Goal: Information Seeking & Learning: Learn about a topic

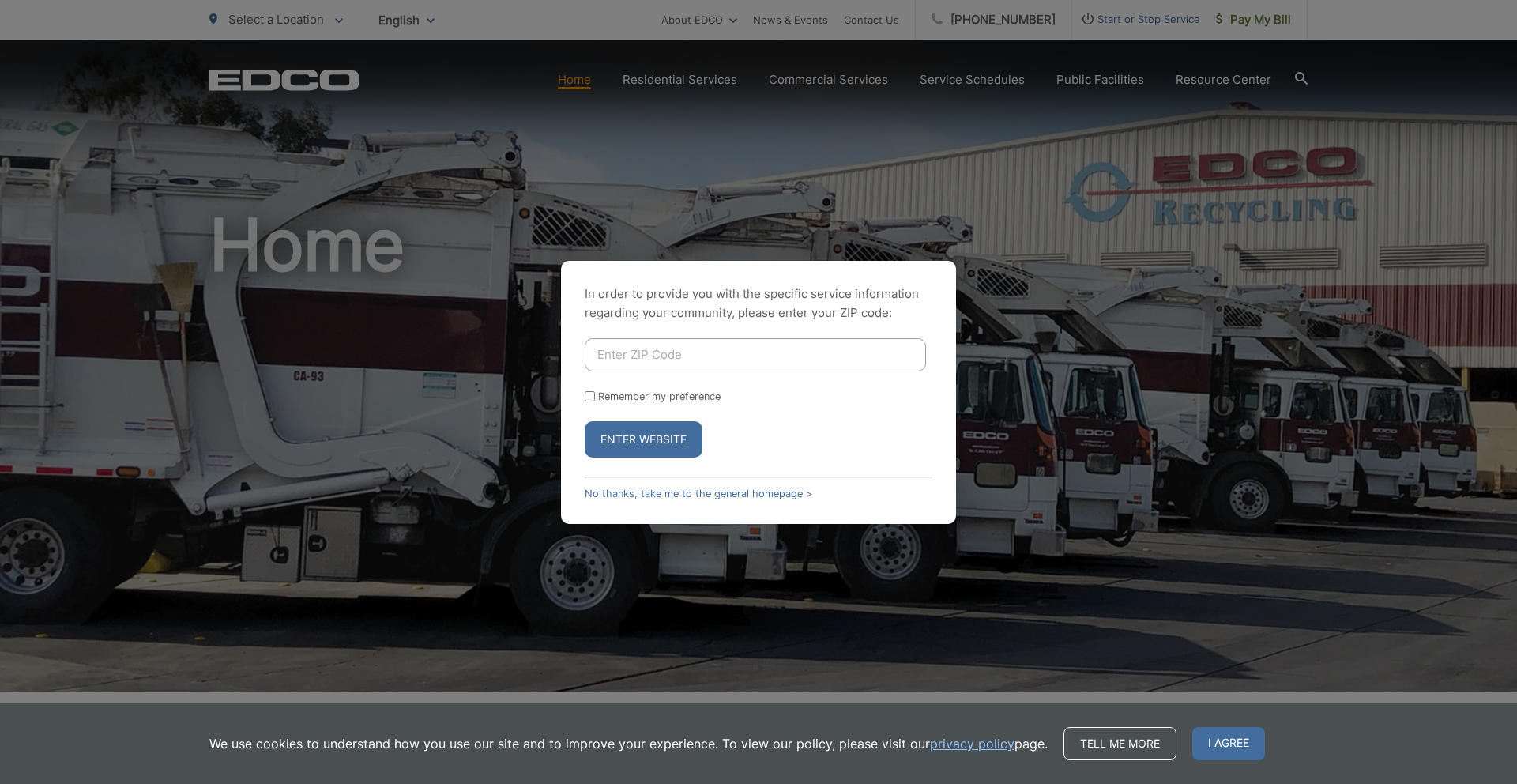
click at [880, 167] on div "In order to provide you with the specific service information regarding your co…" at bounding box center [758, 392] width 1517 height 784
click at [847, 74] on div "In order to provide you with the specific service information regarding your co…" at bounding box center [758, 392] width 1517 height 784
click at [667, 360] on input "Enter ZIP Code" at bounding box center [755, 355] width 341 height 34
type input "93030"
click at [633, 459] on div "In order to provide you with the specific service information regarding your co…" at bounding box center [758, 392] width 395 height 263
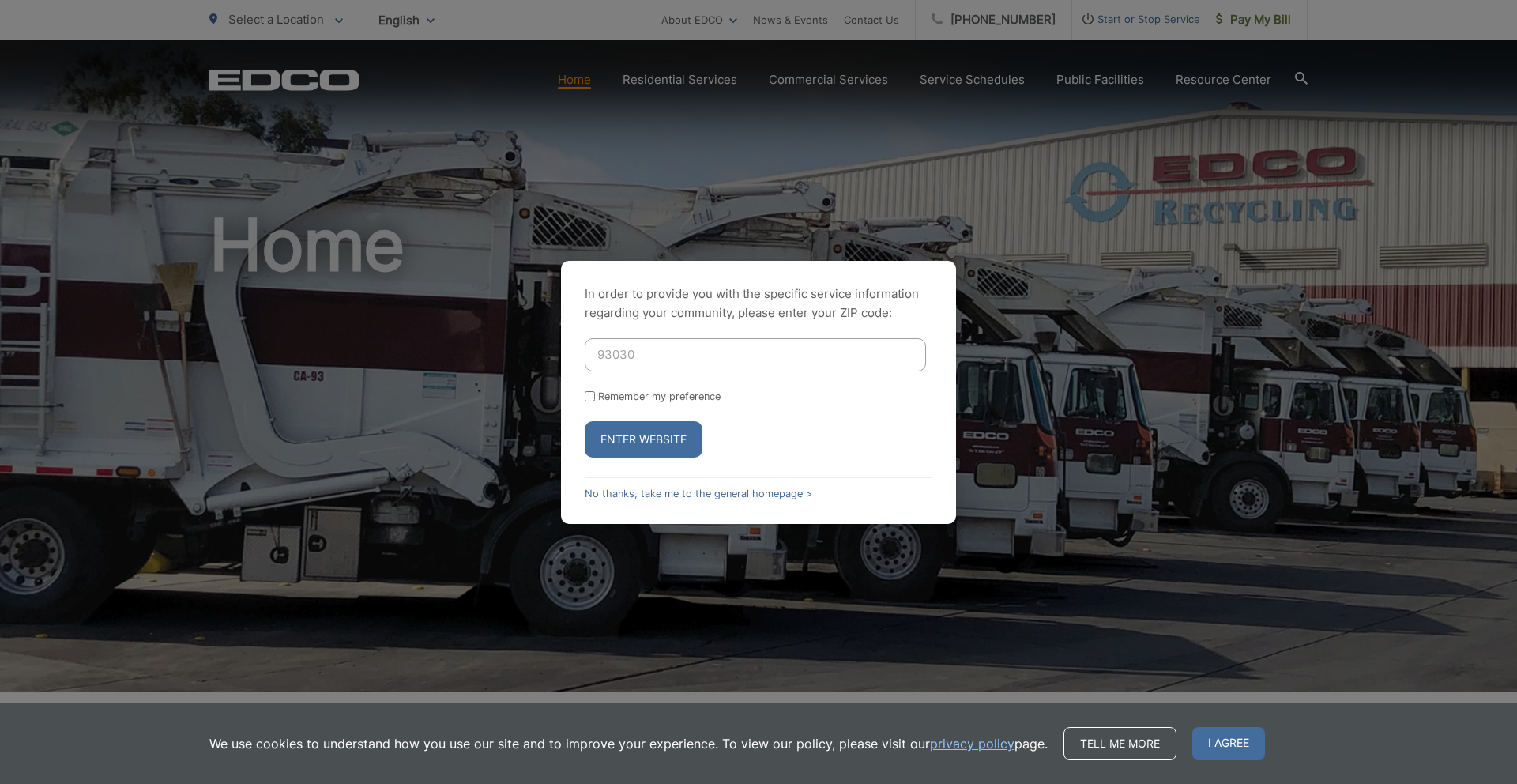
click at [642, 440] on button "Enter Website" at bounding box center [643, 439] width 117 height 36
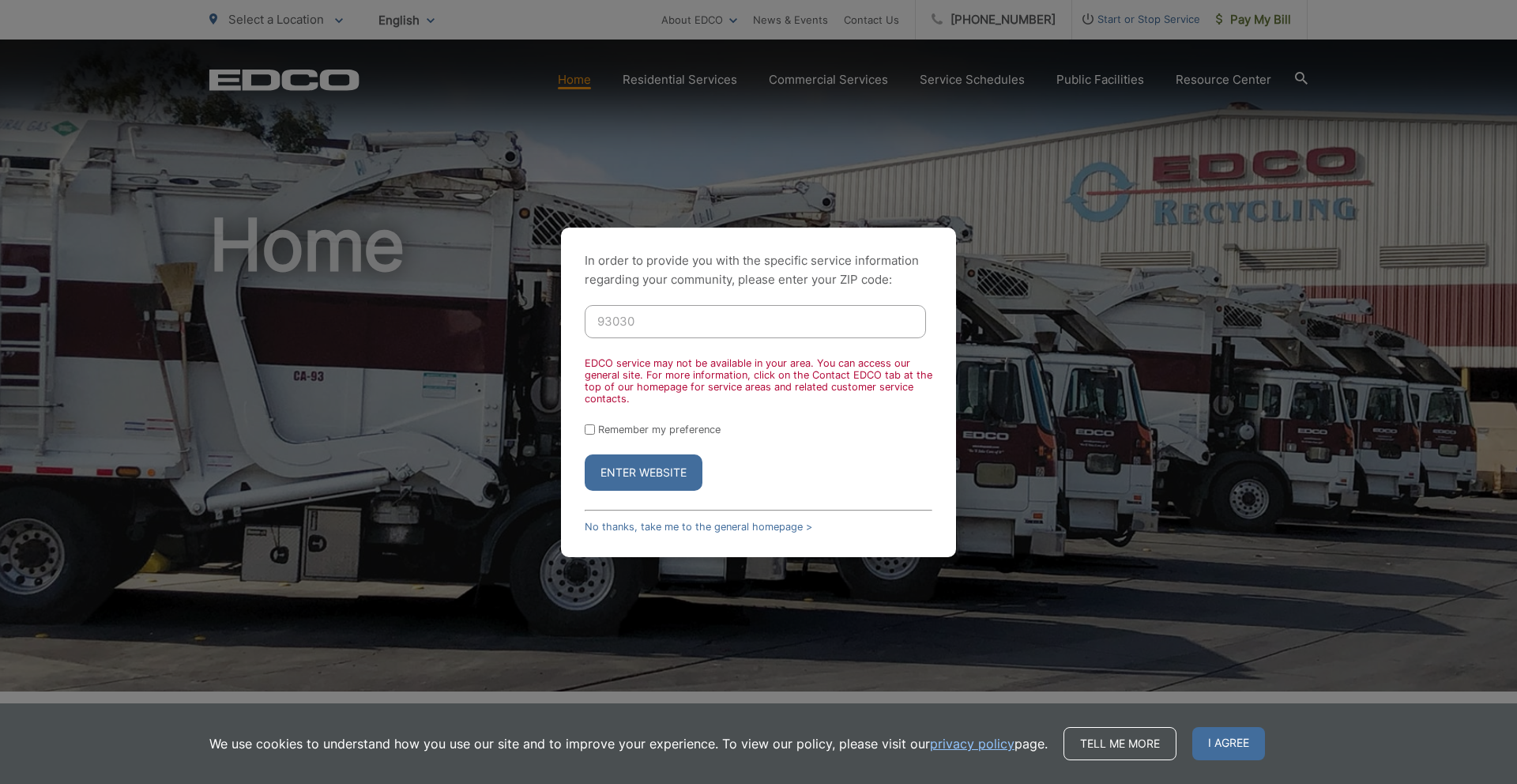
click at [590, 425] on input "Remember my preference" at bounding box center [589, 429] width 10 height 10
checkbox input "true"
click at [650, 474] on button "Enter Website" at bounding box center [643, 472] width 117 height 36
drag, startPoint x: 723, startPoint y: 376, endPoint x: 642, endPoint y: 379, distance: 81.1
click at [652, 378] on div "EDCO service may not be available in your area. You can access our general site…" at bounding box center [758, 380] width 348 height 47
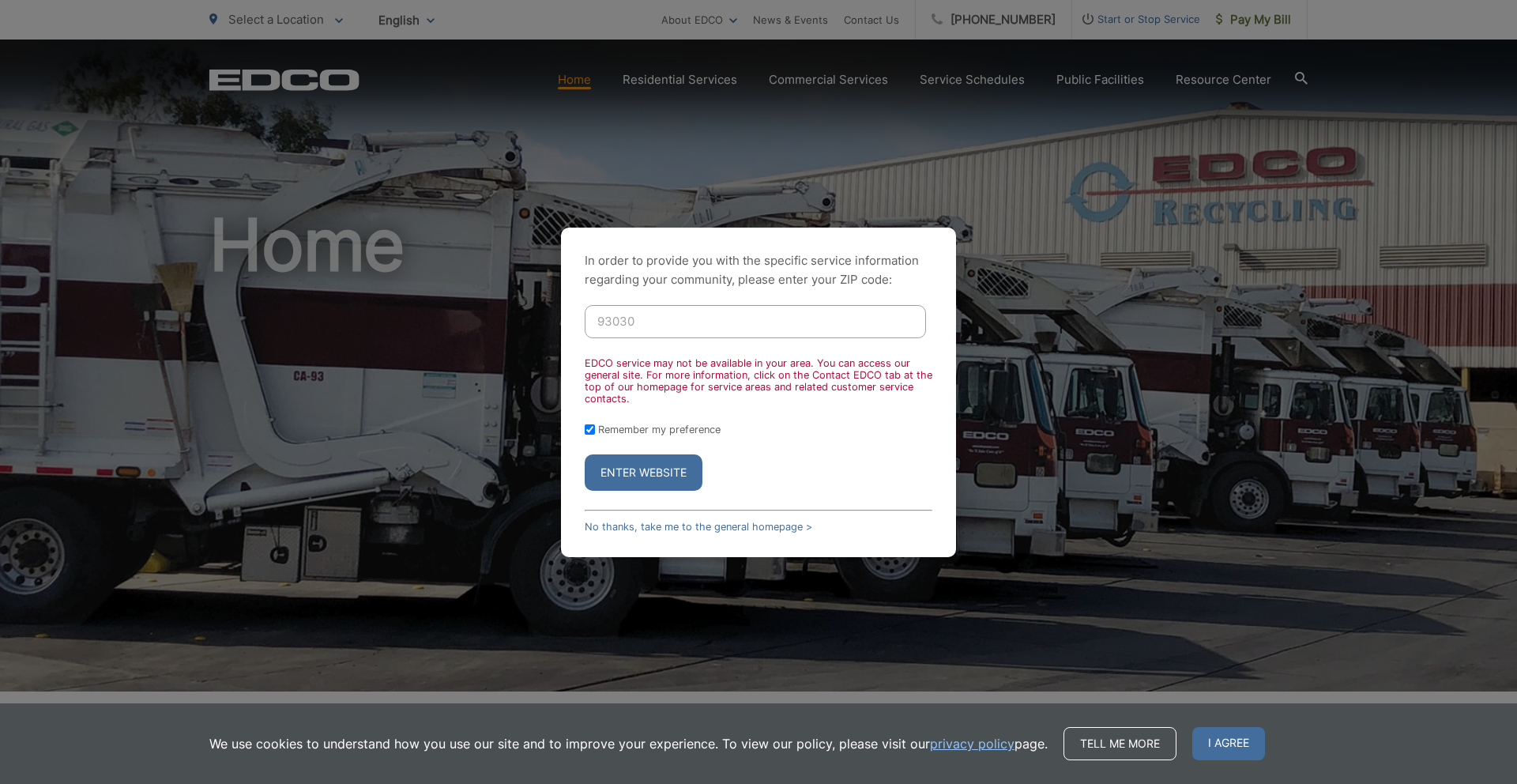
click at [637, 380] on div "EDCO service may not be available in your area. You can access our general site…" at bounding box center [758, 380] width 348 height 47
drag, startPoint x: 762, startPoint y: 376, endPoint x: 697, endPoint y: 377, distance: 65.0
click at [704, 376] on div "EDCO service may not be available in your area. You can access our general site…" at bounding box center [758, 380] width 348 height 47
click at [697, 377] on div "EDCO service may not be available in your area. You can access our general site…" at bounding box center [758, 380] width 348 height 47
